Goal: Task Accomplishment & Management: Use online tool/utility

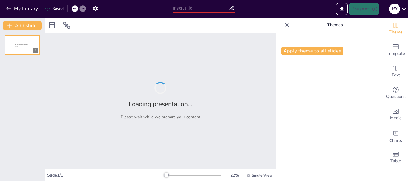
type input "Friendship Goals: [PERSON_NAME], Mayte, and [PERSON_NAME] in Conversation"
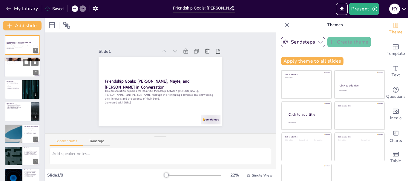
click at [25, 72] on div at bounding box center [22, 67] width 36 height 20
type textarea "Lor ipsumdolorsi amet con adipi eli sed doeius temporincidi. Ut’l etd magnaa en…"
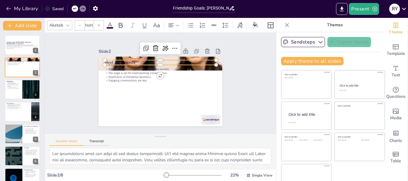
type input "48"
click at [99, 59] on div "Meet the Friends [PERSON_NAME] introduces her friends. [PERSON_NAME] and [PERSO…" at bounding box center [161, 92] width 124 height 70
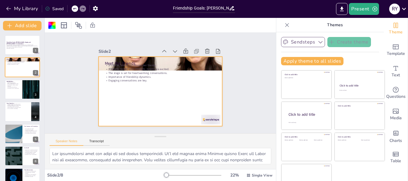
click at [297, 41] on button "Sendsteps" at bounding box center [303, 42] width 44 height 10
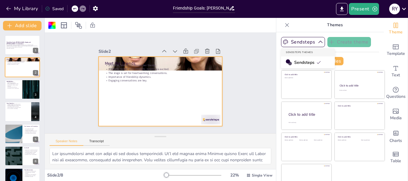
click at [294, 64] on span "Sendsteps" at bounding box center [307, 63] width 27 height 6
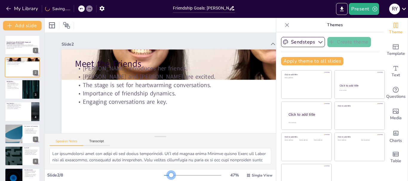
click at [164, 174] on div at bounding box center [192, 175] width 57 height 5
click at [16, 85] on p "Age difference creates unique dynamics." at bounding box center [13, 86] width 14 height 2
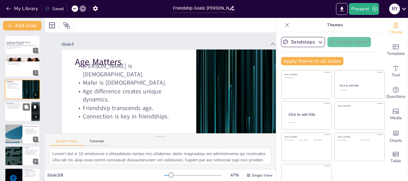
click at [22, 121] on div at bounding box center [22, 112] width 36 height 20
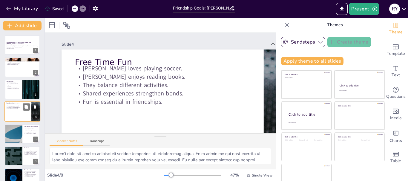
scroll to position [6, 0]
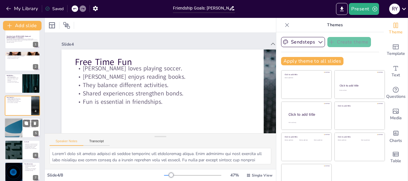
click at [19, 130] on div at bounding box center [14, 128] width 36 height 20
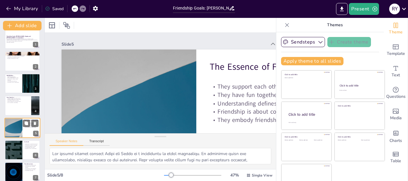
scroll to position [28, 0]
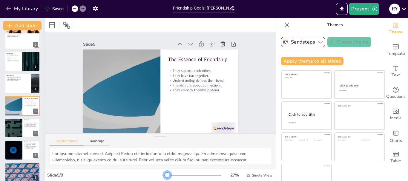
click at [164, 176] on div at bounding box center [165, 175] width 3 height 1
click at [12, 133] on div at bounding box center [14, 128] width 36 height 20
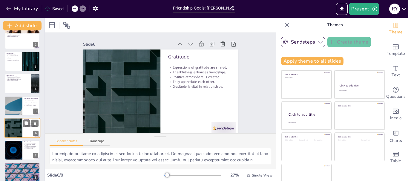
scroll to position [34, 0]
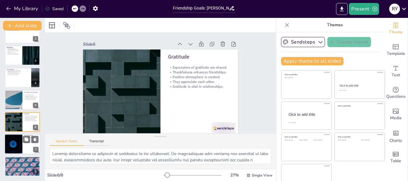
click at [12, 147] on div at bounding box center [14, 144] width 36 height 20
type textarea "Friendship goals are essential as they guide individuals in nurturing their rel…"
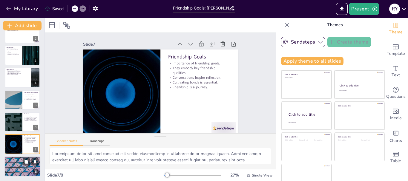
click at [11, 164] on div at bounding box center [22, 166] width 36 height 20
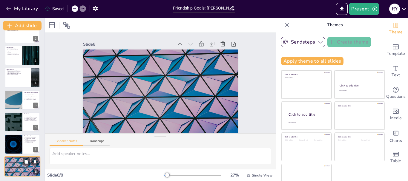
scroll to position [8, 0]
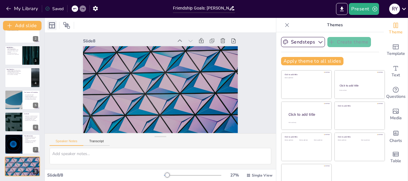
click at [55, 23] on icon at bounding box center [52, 25] width 6 height 6
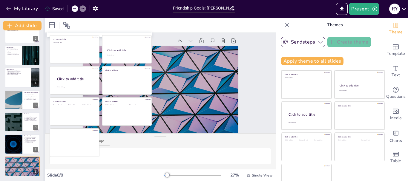
click at [43, 43] on div at bounding box center [44, 99] width 2 height 163
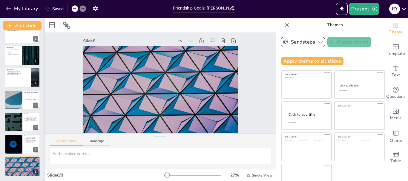
click at [43, 43] on div at bounding box center [44, 99] width 2 height 163
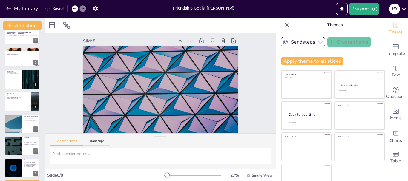
scroll to position [0, 0]
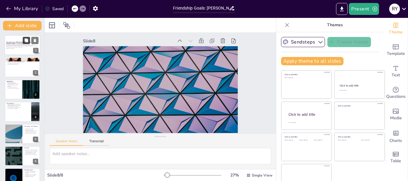
click at [23, 40] on button at bounding box center [26, 40] width 7 height 7
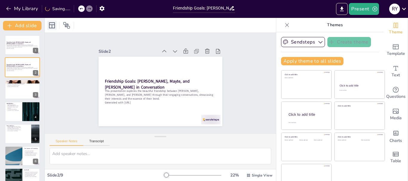
click at [54, 22] on icon at bounding box center [51, 25] width 7 height 7
click at [65, 24] on icon at bounding box center [66, 25] width 7 height 7
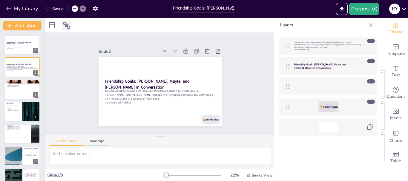
click at [65, 24] on icon at bounding box center [66, 25] width 7 height 7
click at [370, 102] on icon at bounding box center [371, 102] width 4 height 4
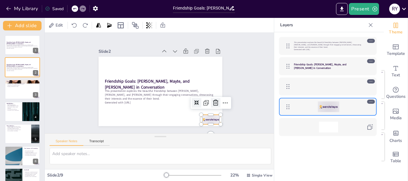
click at [212, 99] on icon at bounding box center [215, 102] width 7 height 7
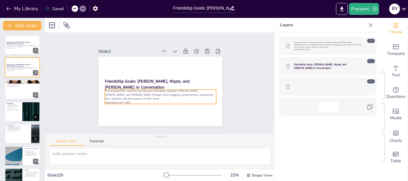
click at [308, 44] on p "This presentation explores the beautiful friendship between [PERSON_NAME], [PER…" at bounding box center [328, 44] width 69 height 7
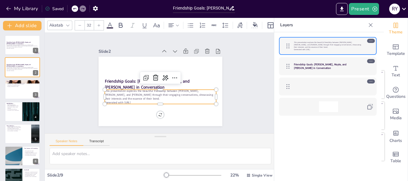
click at [108, 22] on icon at bounding box center [109, 25] width 7 height 7
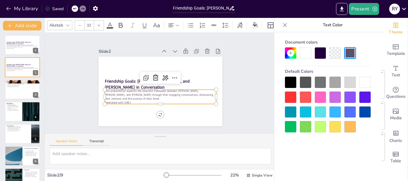
click at [360, 99] on div at bounding box center [364, 97] width 11 height 11
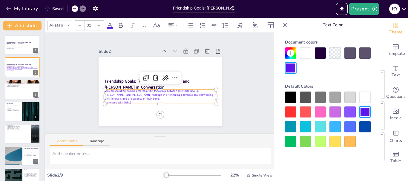
click at [67, 23] on icon at bounding box center [67, 25] width 5 height 5
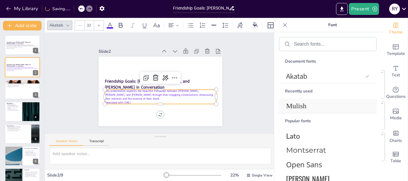
click at [298, 105] on span "Mulish" at bounding box center [326, 106] width 81 height 8
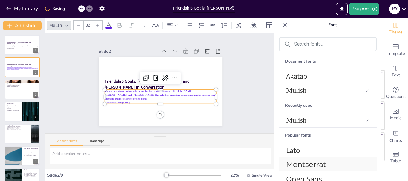
click at [301, 165] on span "Montserrat" at bounding box center [326, 164] width 81 height 9
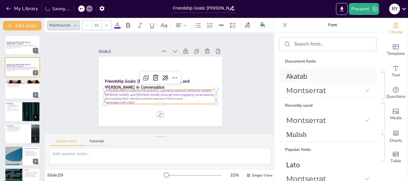
click at [307, 72] on span "Akatab" at bounding box center [326, 76] width 81 height 10
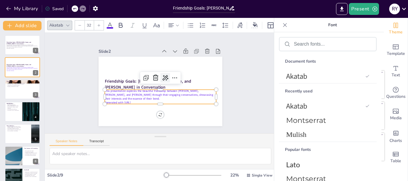
click at [162, 76] on icon at bounding box center [165, 77] width 7 height 7
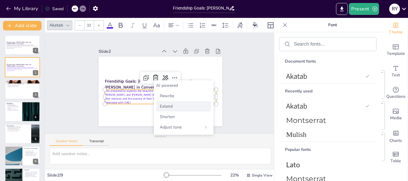
click at [165, 107] on span "Extend" at bounding box center [166, 107] width 13 height 6
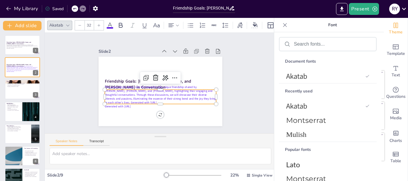
click at [4, 123] on div "Friendship Goals: [PERSON_NAME], [PERSON_NAME], and [PERSON_NAME] in Conversati…" at bounding box center [22, 133] width 44 height 197
click at [18, 122] on div "Age Matters [PERSON_NAME] is [DEMOGRAPHIC_DATA]. Mafer is [DEMOGRAPHIC_DATA]. A…" at bounding box center [22, 112] width 36 height 20
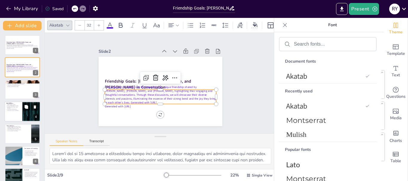
scroll to position [6, 0]
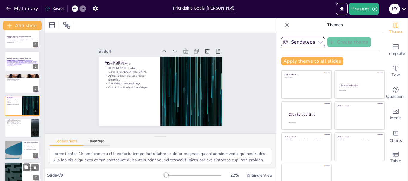
click at [6, 171] on div at bounding box center [14, 172] width 36 height 20
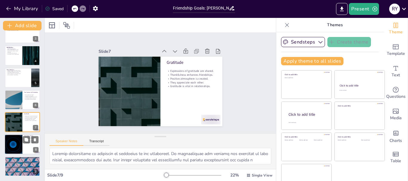
scroll to position [11, 0]
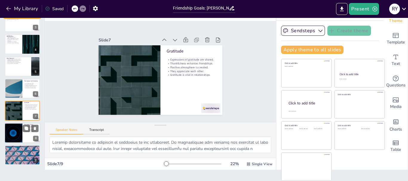
click at [22, 130] on div at bounding box center [14, 133] width 36 height 20
type textarea "Friendship goals are essential as they guide individuals in nurturing their rel…"
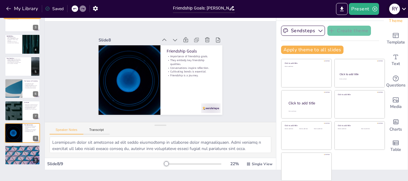
click at [399, 6] on div "R y" at bounding box center [394, 9] width 11 height 11
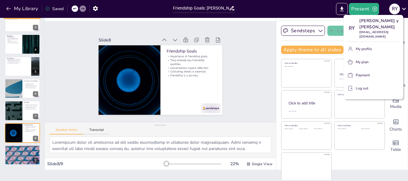
click at [8, 8] on div at bounding box center [204, 90] width 408 height 181
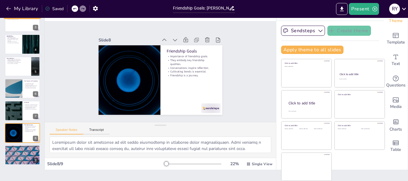
click at [8, 8] on icon "button" at bounding box center [8, 9] width 4 height 4
